Goal: Information Seeking & Learning: Compare options

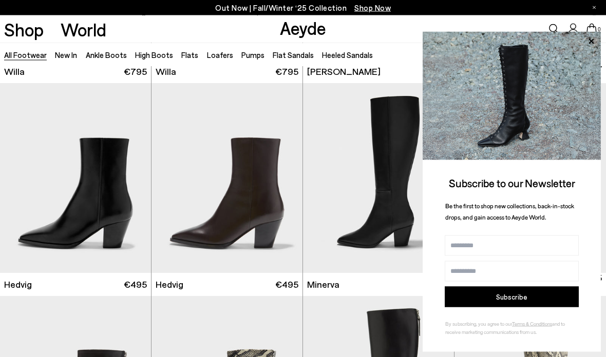
scroll to position [619, 0]
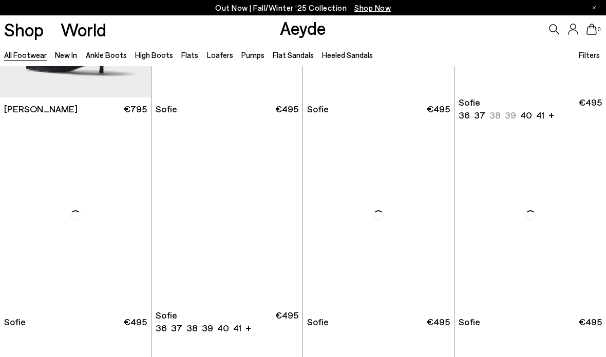
scroll to position [2755, 0]
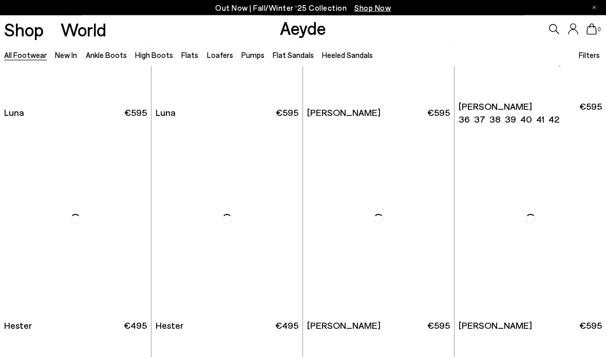
scroll to position [6330, 0]
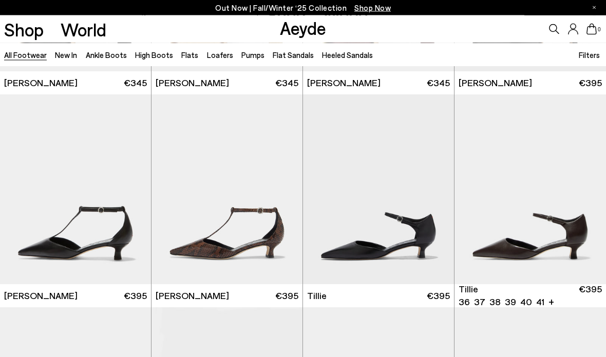
scroll to position [8916, 0]
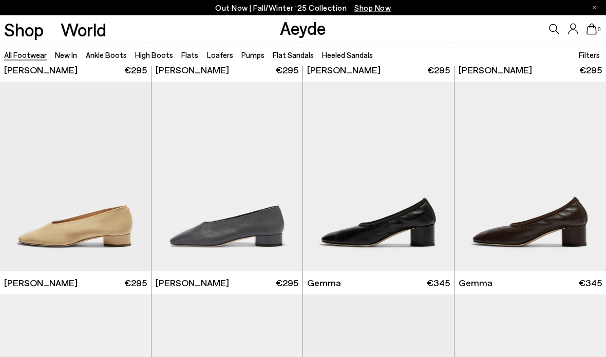
scroll to position [11915, 0]
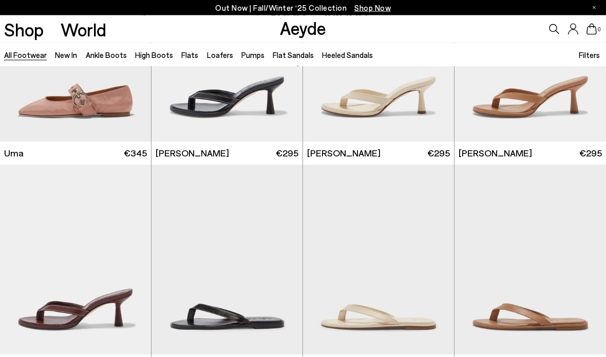
scroll to position [15895, 0]
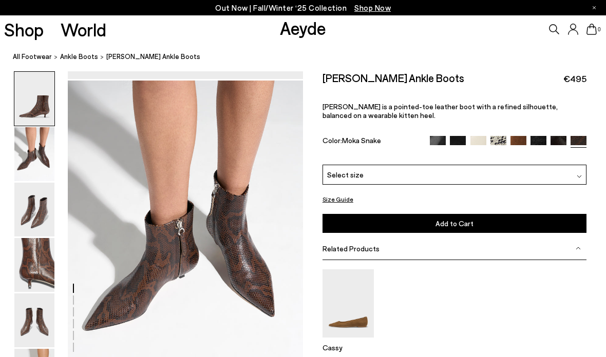
scroll to position [315, 0]
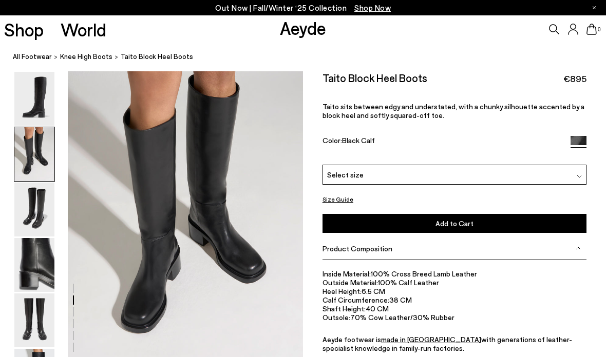
scroll to position [329, 0]
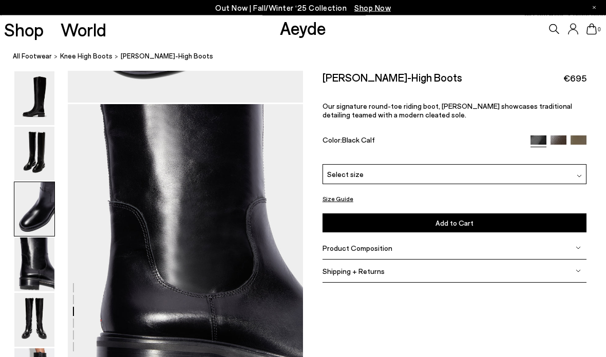
scroll to position [869, 0]
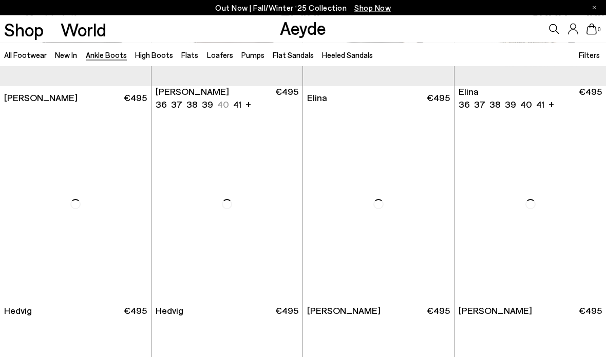
scroll to position [170, 0]
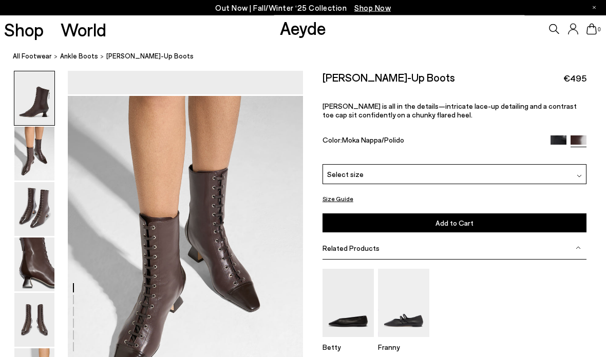
scroll to position [315, 0]
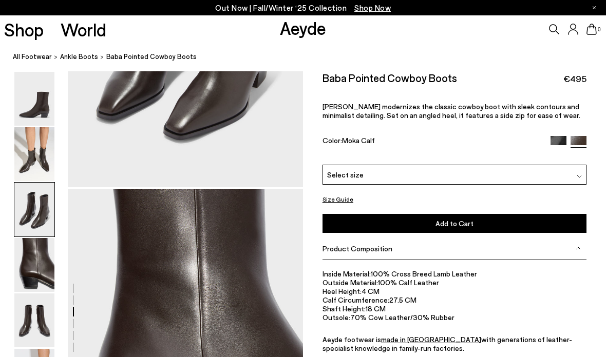
scroll to position [826, 0]
